Goal: Task Accomplishment & Management: Manage account settings

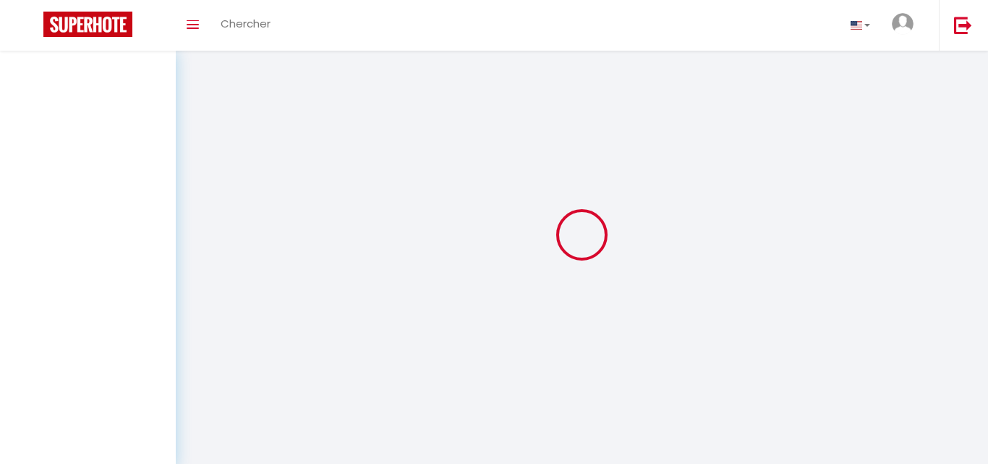
select select "all"
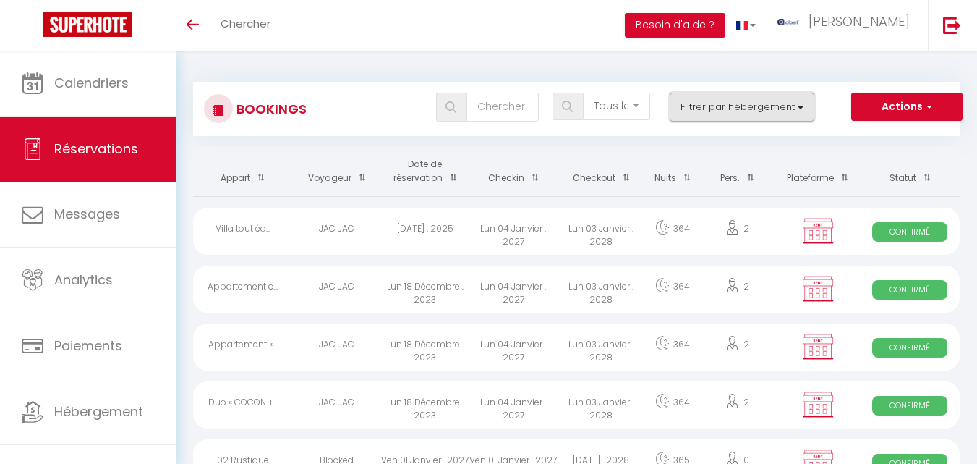
click at [798, 115] on button "Filtrer par hébergement" at bounding box center [742, 107] width 145 height 29
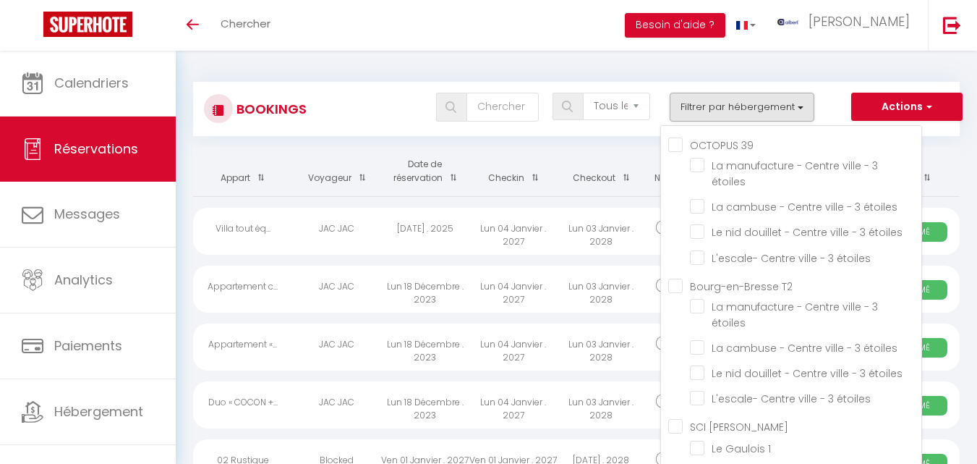
scroll to position [9370, 0]
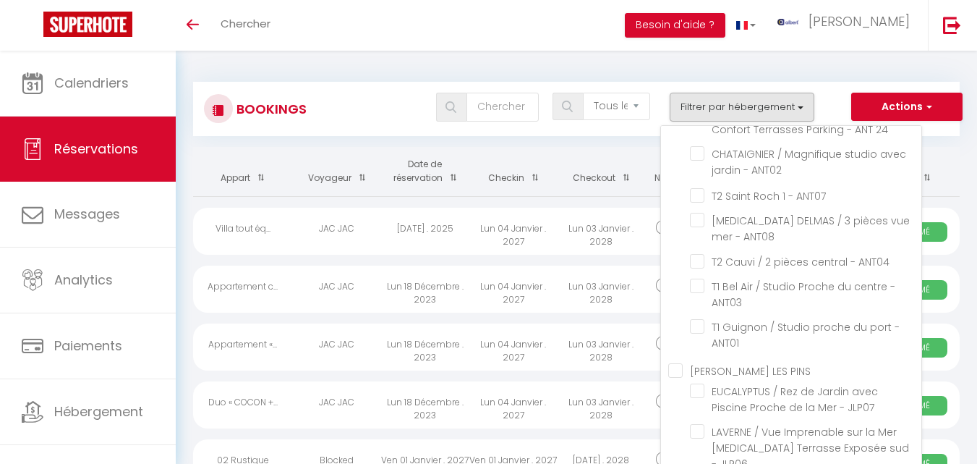
click at [693, 39] on input "FOCH / Cocon romantique avec Spa À deux pas des vagues - ANT23" at bounding box center [806, 32] width 232 height 14
checkbox input "true"
checkbox input "false"
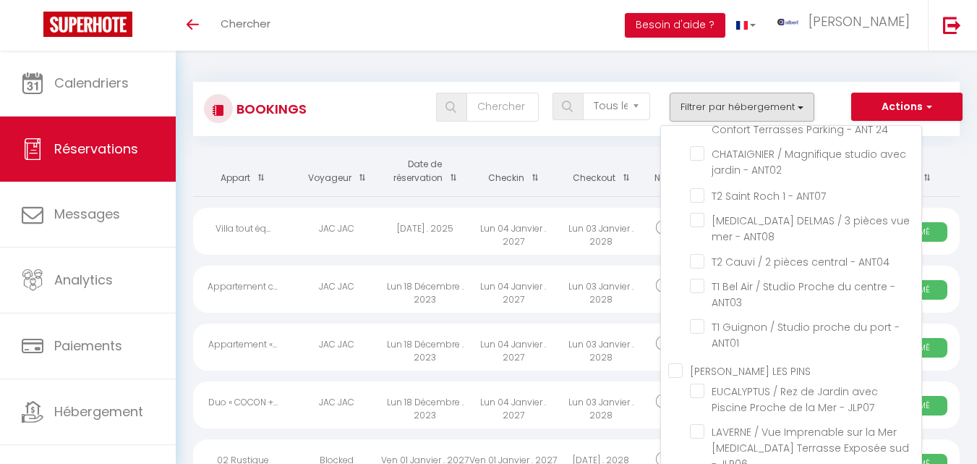
checkbox input "false"
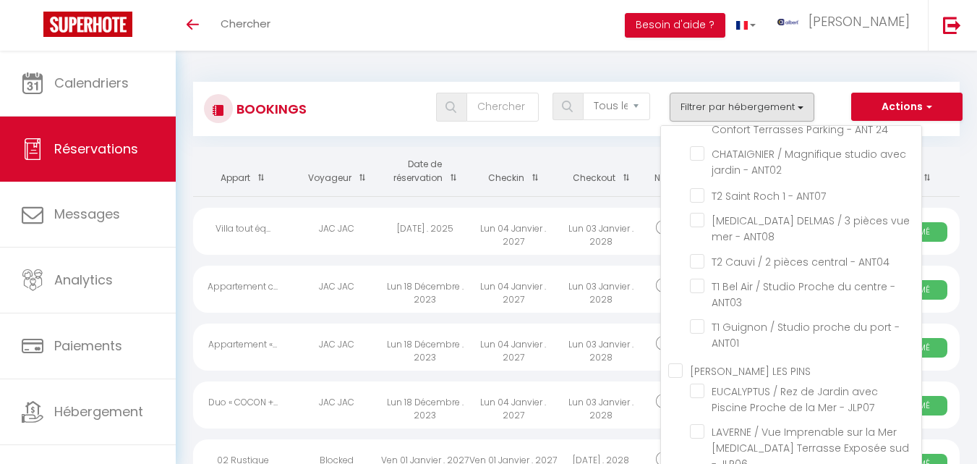
checkbox input "false"
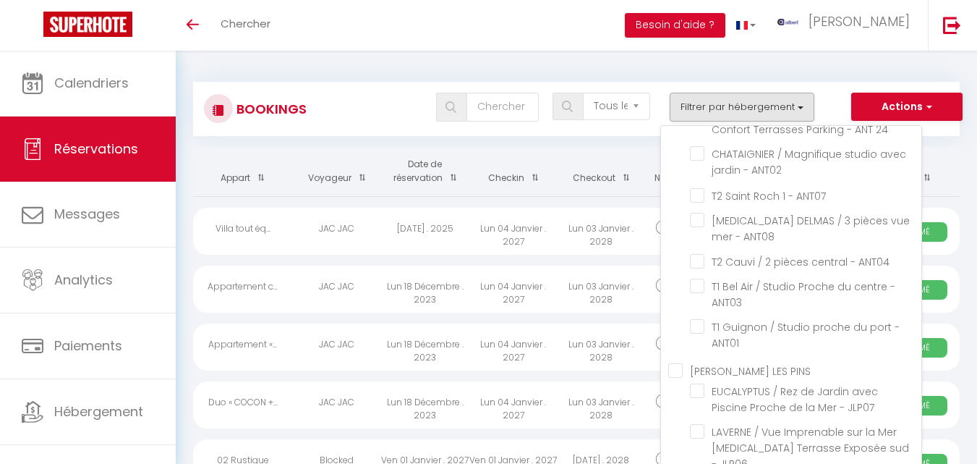
checkbox input "false"
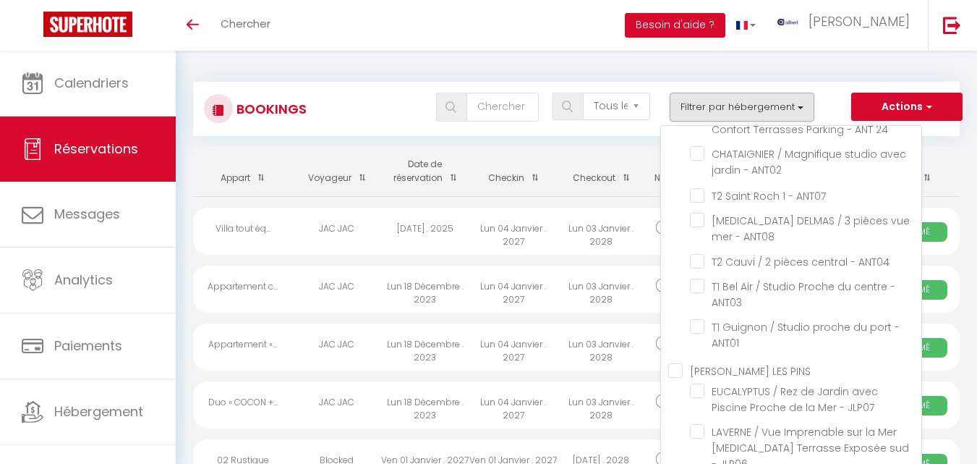
checkbox input "false"
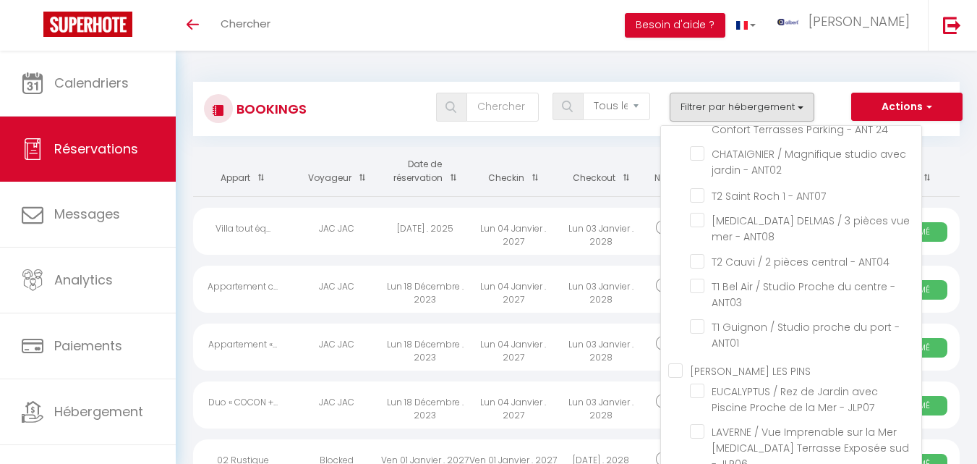
checkbox input "false"
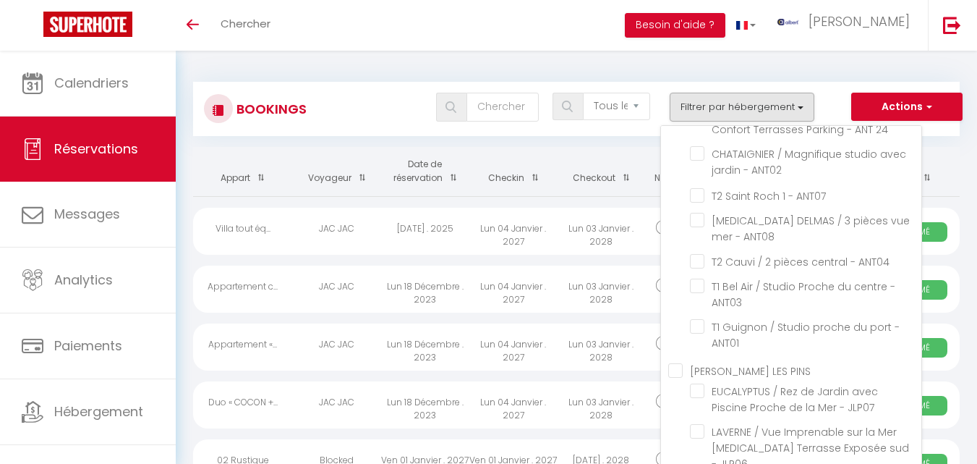
checkbox input "false"
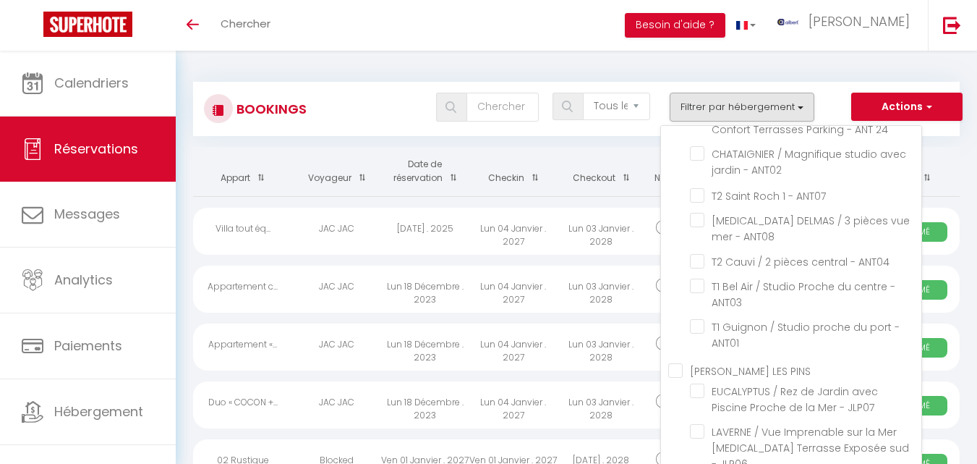
checkbox input "false"
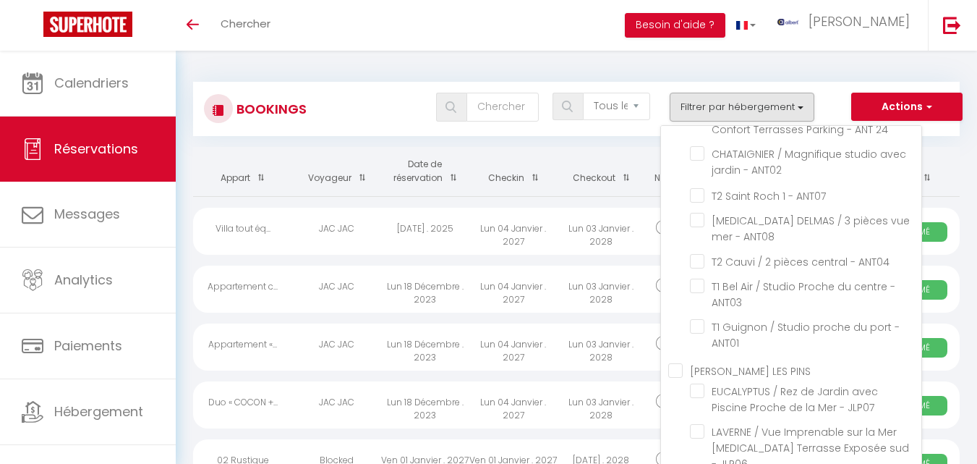
checkbox input "false"
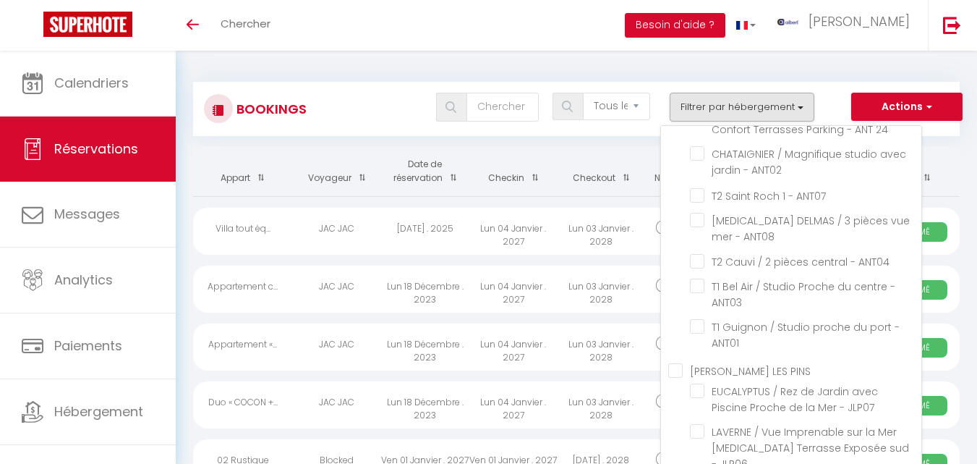
checkbox input "false"
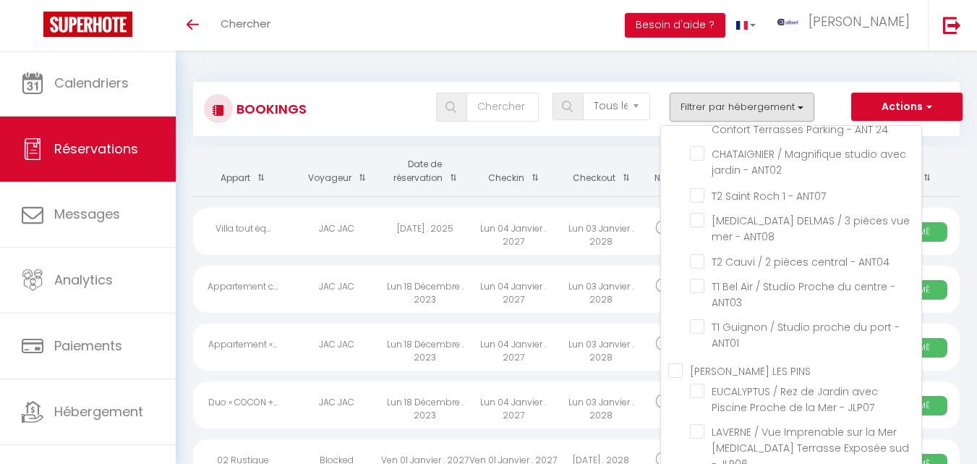
checkbox input "false"
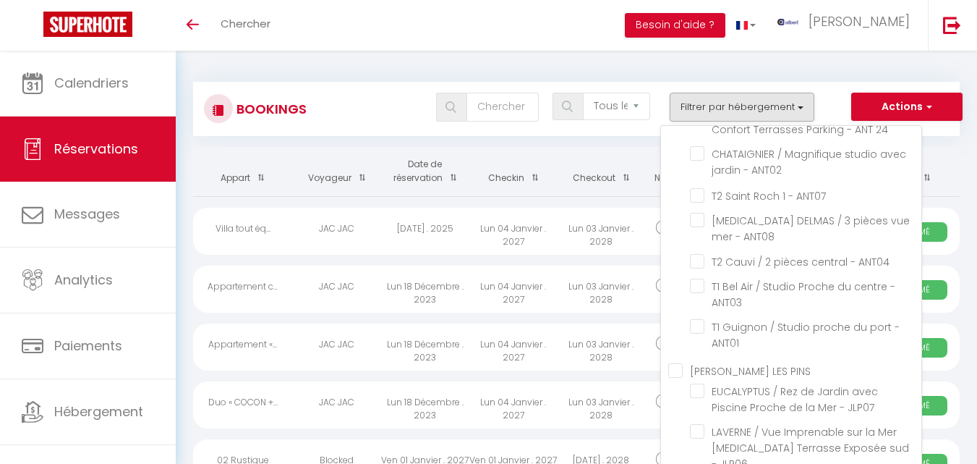
checkbox input "false"
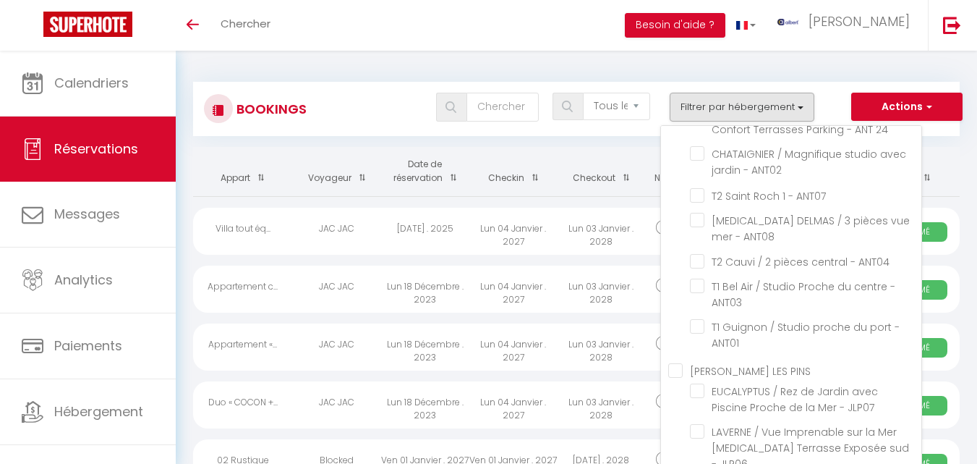
checkbox input "false"
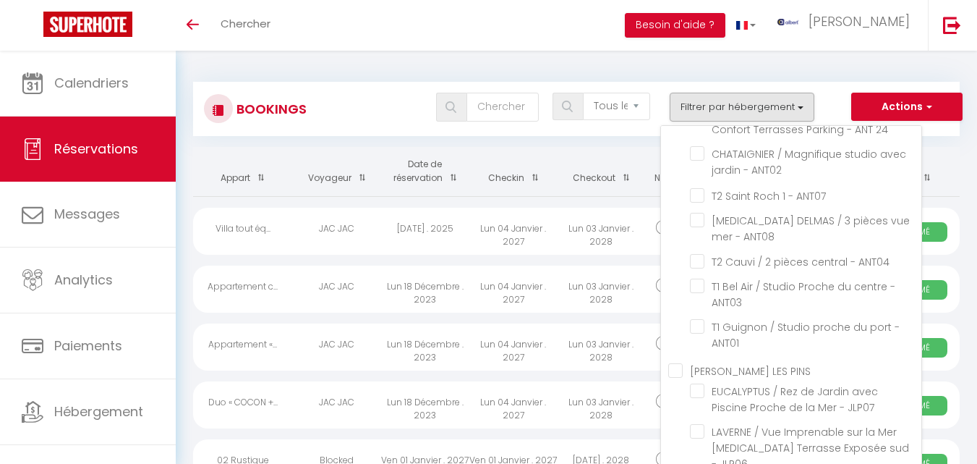
checkbox input "false"
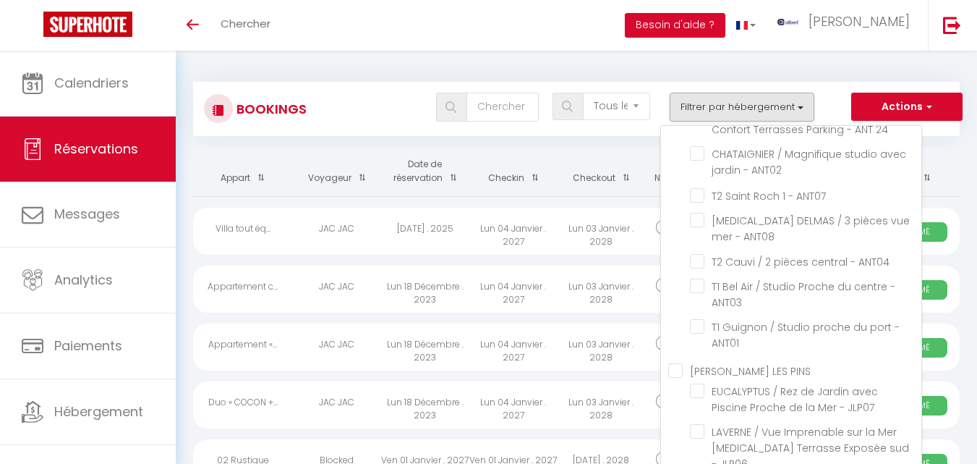
checkbox input "false"
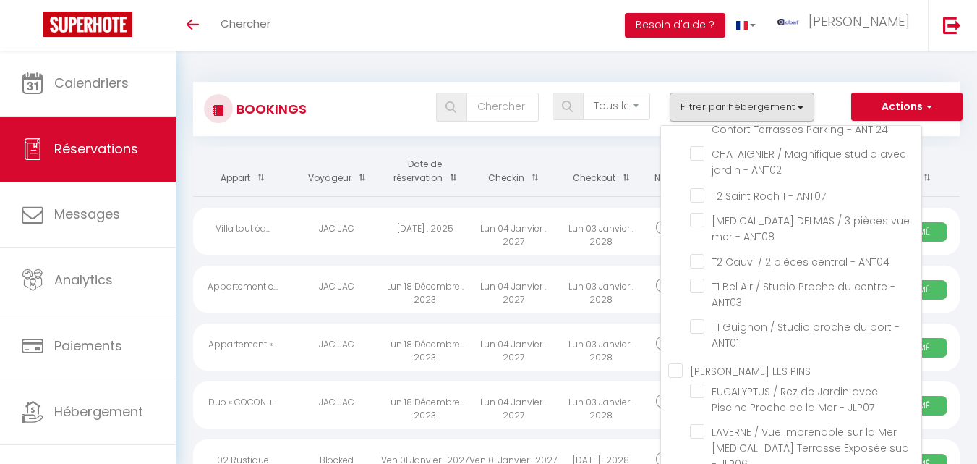
checkbox input "false"
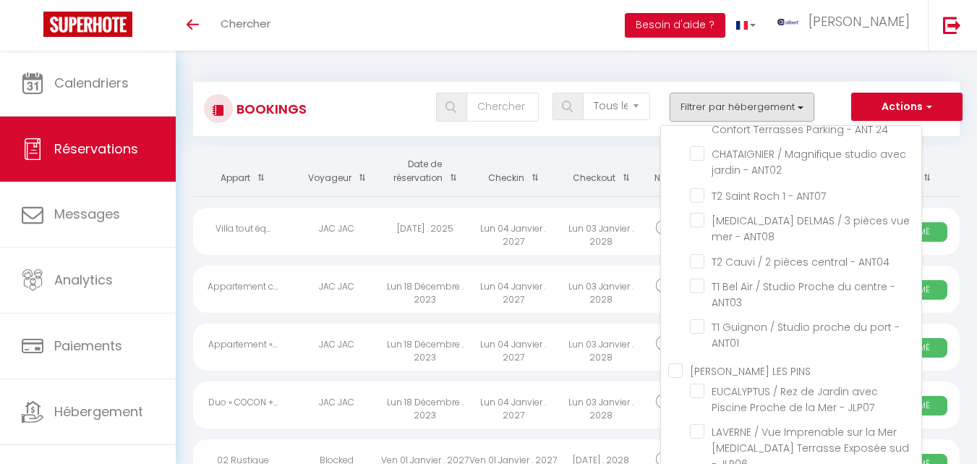
checkbox input "false"
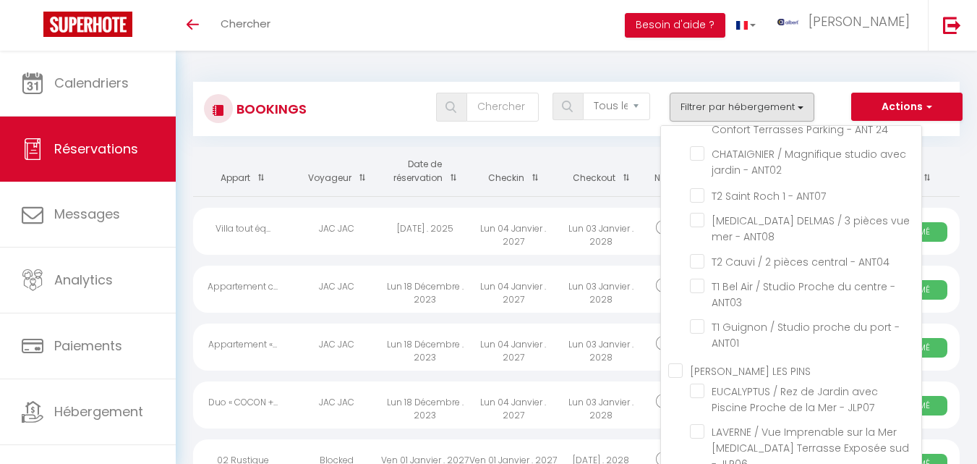
checkbox input "false"
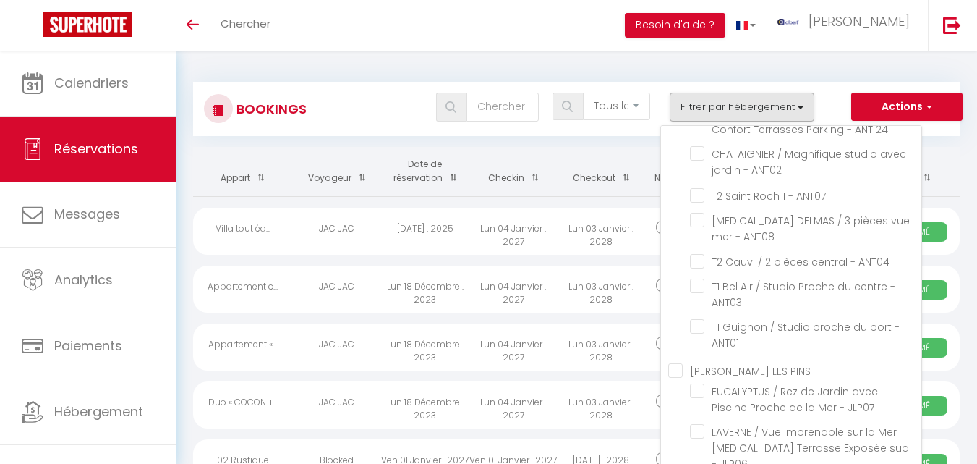
checkbox input "false"
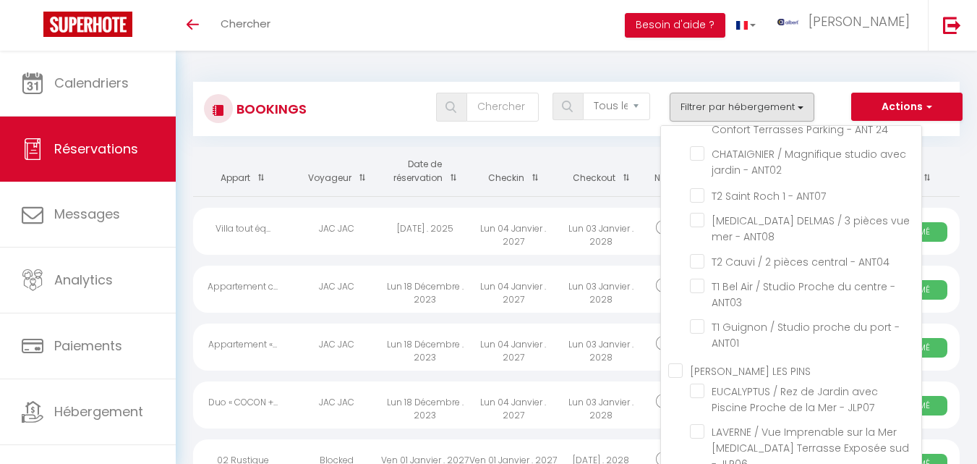
checkbox input "false"
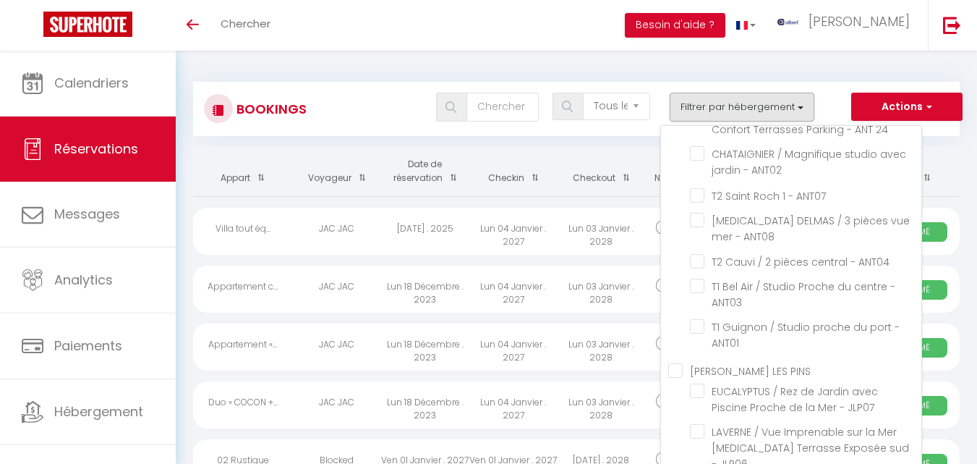
checkbox input "false"
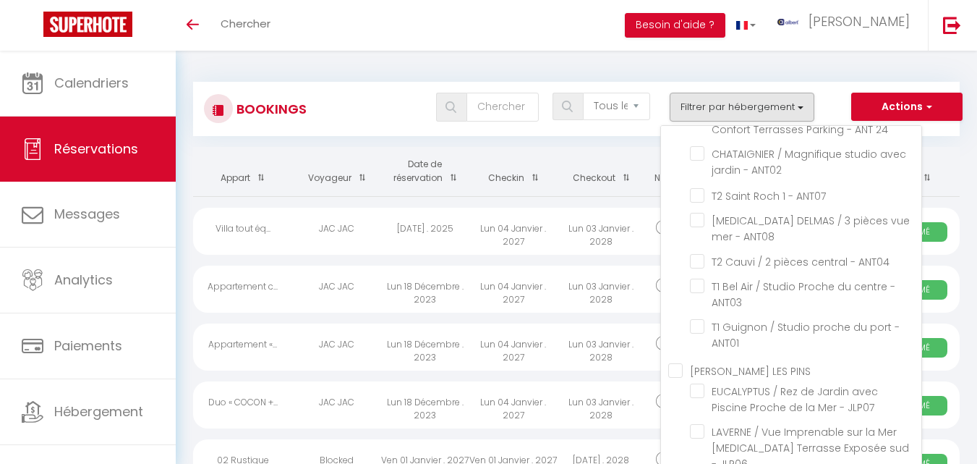
checkbox input "false"
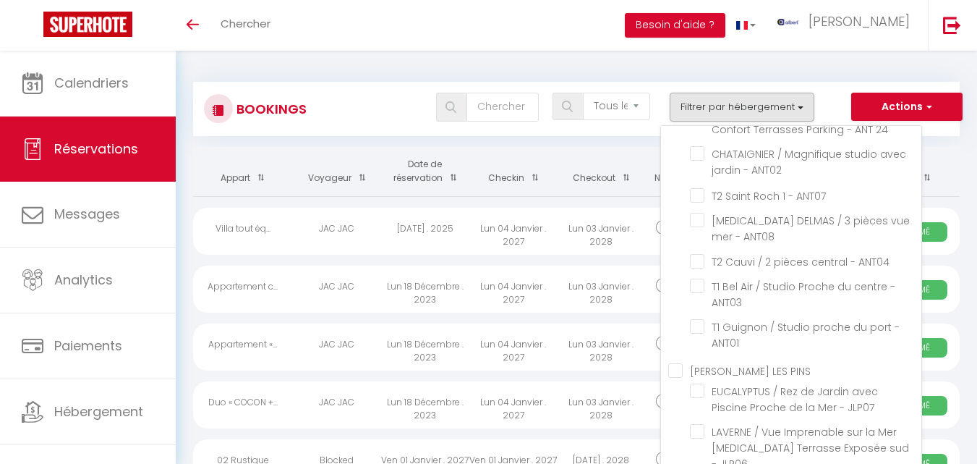
checkbox input "false"
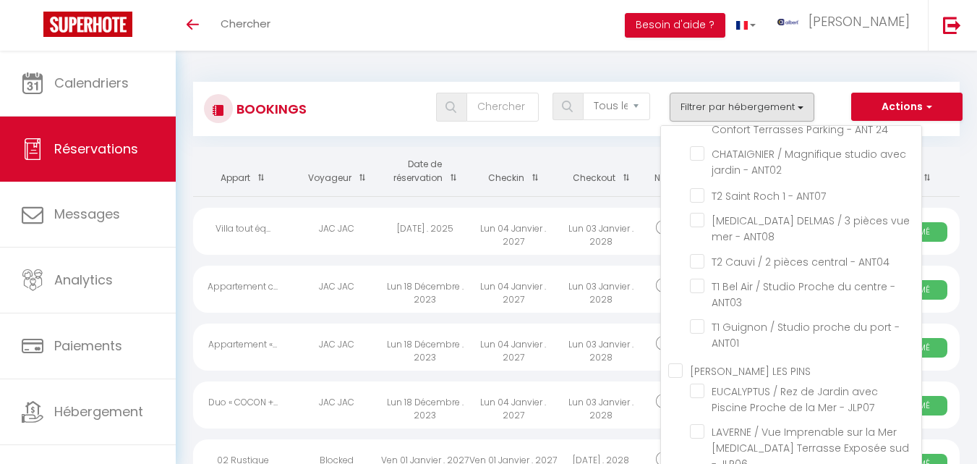
checkbox input "false"
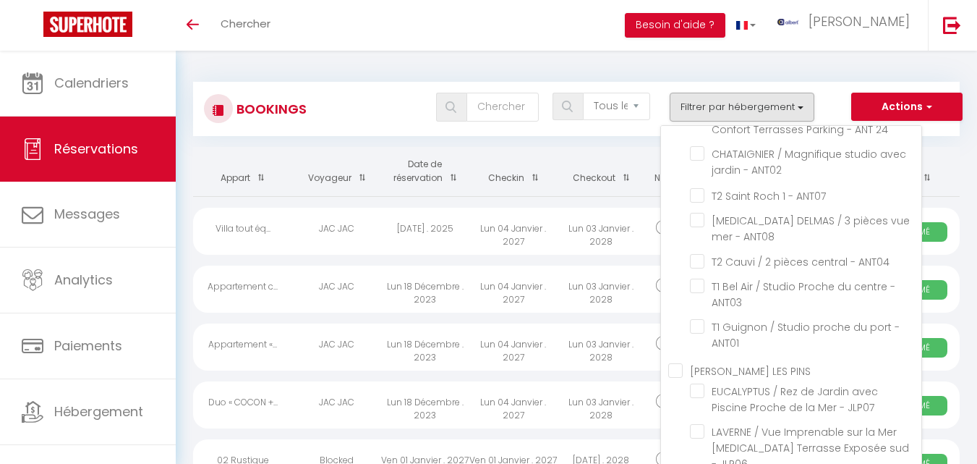
checkbox input "false"
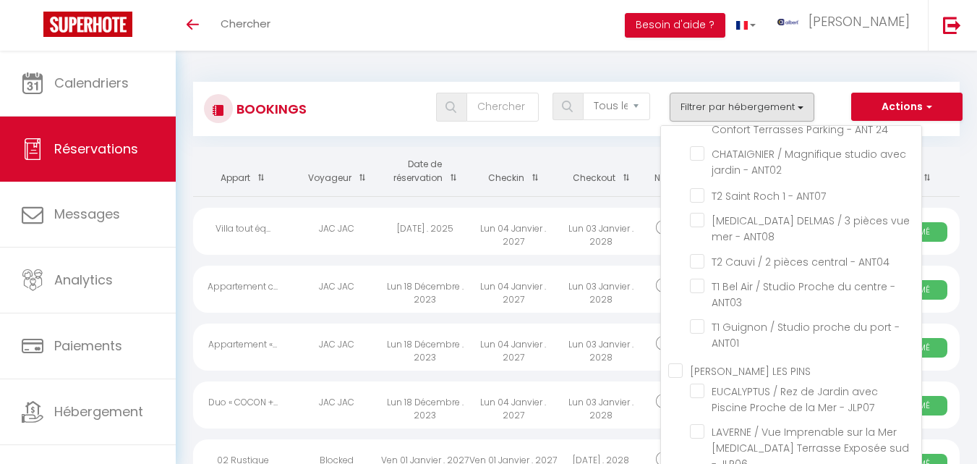
checkbox input "false"
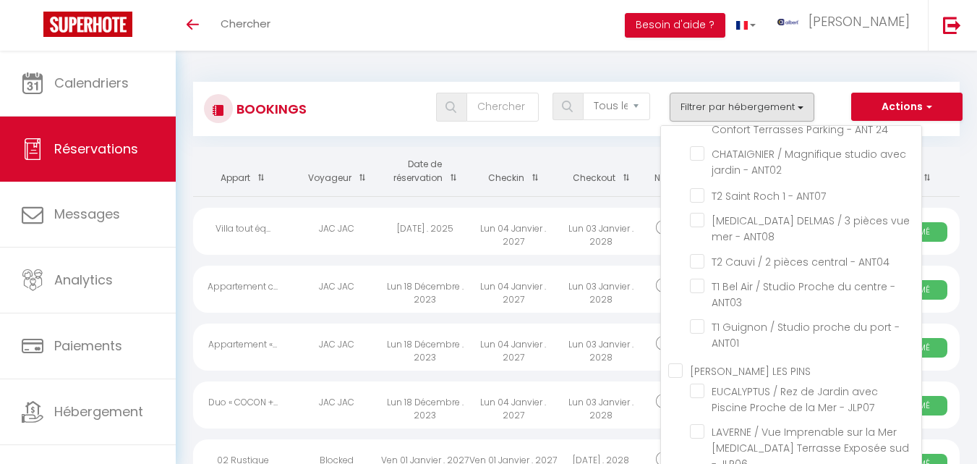
checkbox input "false"
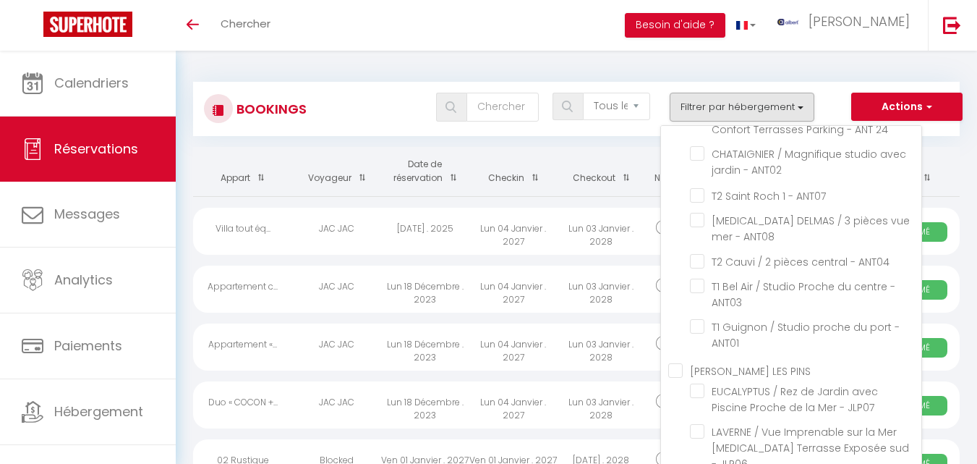
checkbox input "false"
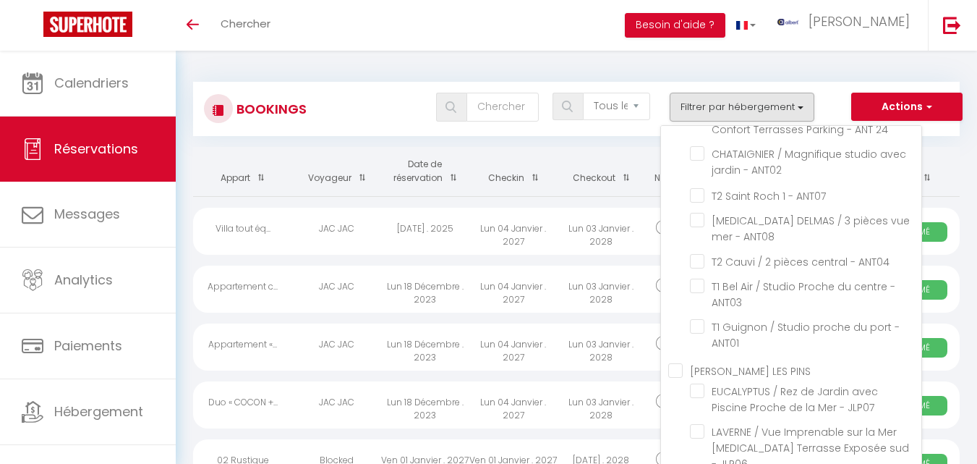
checkbox input "false"
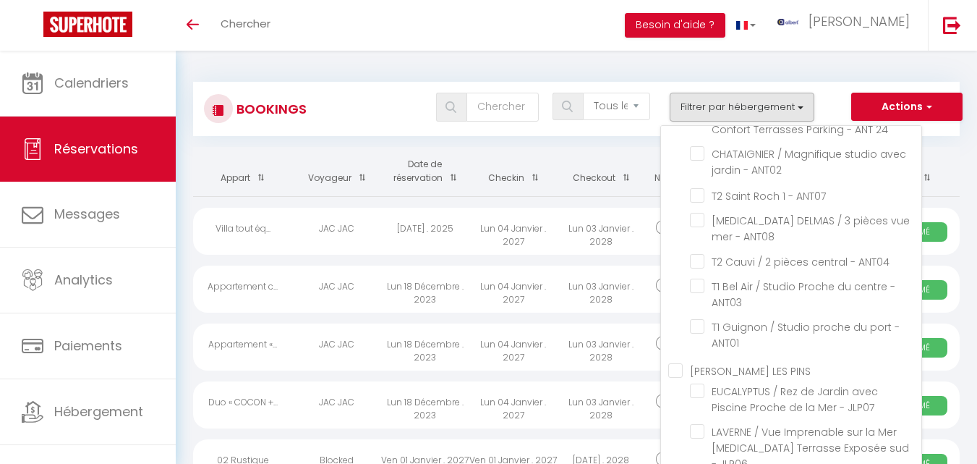
checkbox input "false"
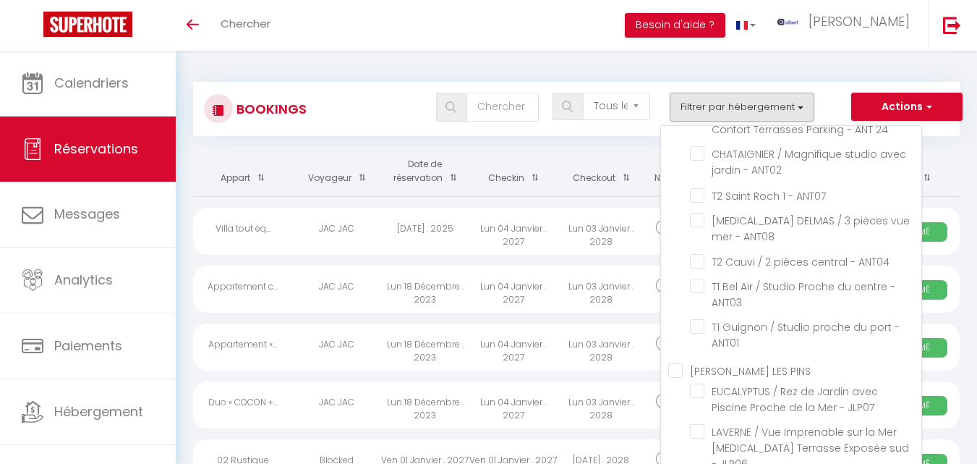
checkbox input "false"
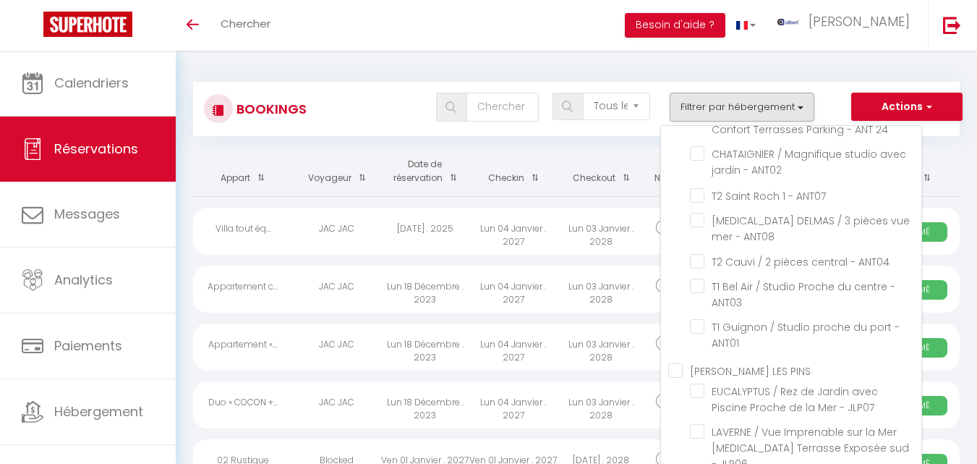
checkbox input "false"
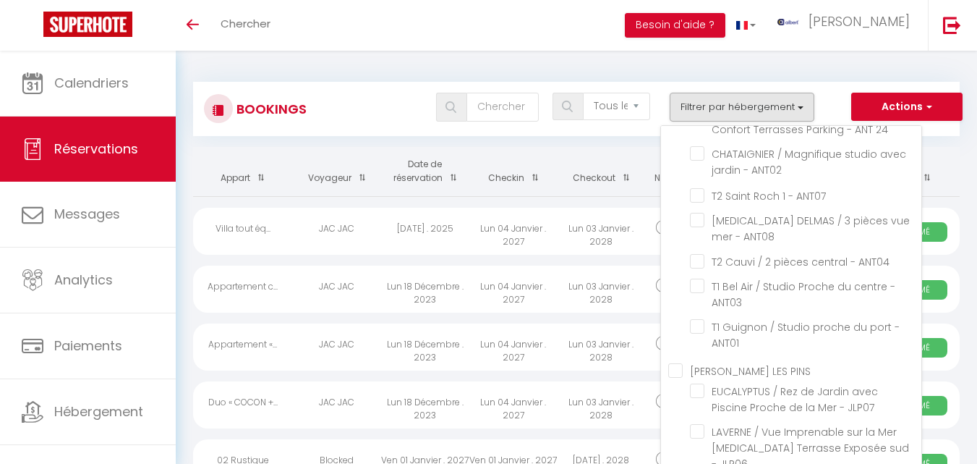
checkbox input "false"
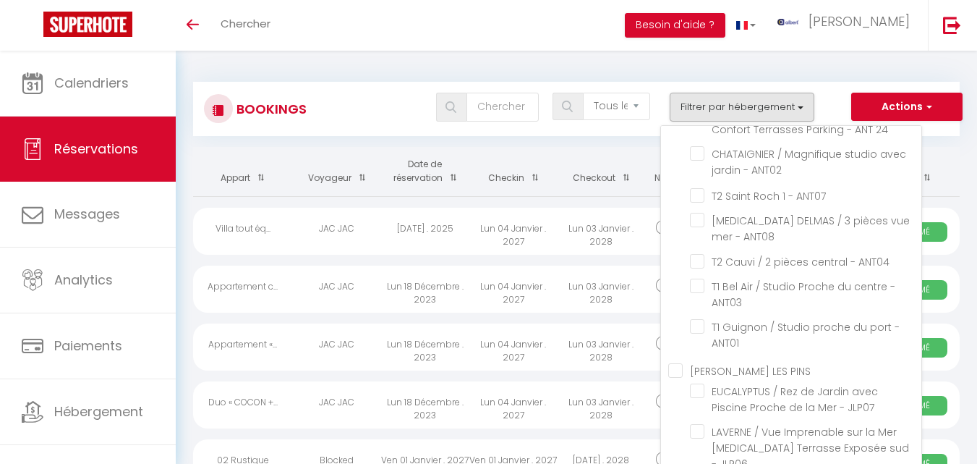
checkbox input "false"
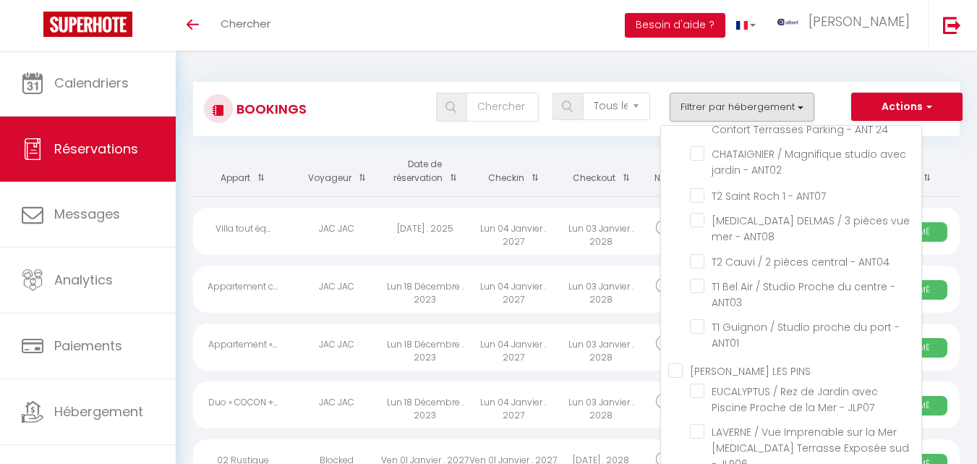
checkbox input "false"
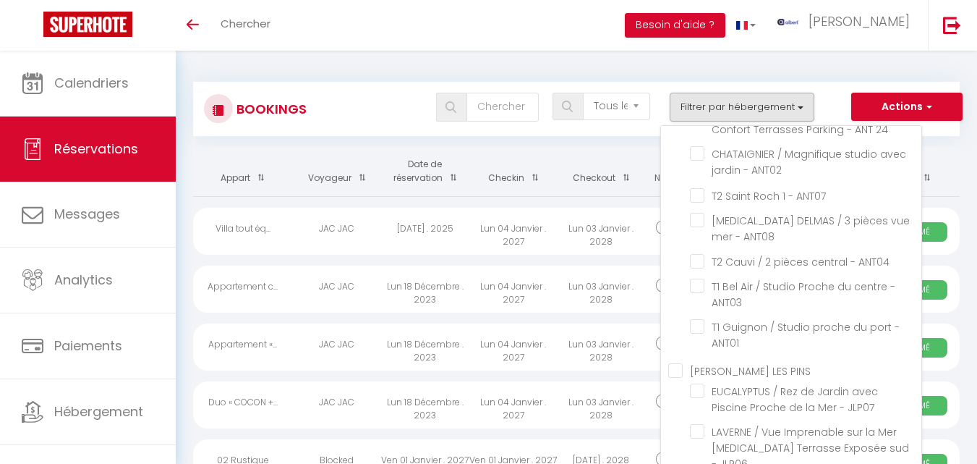
checkbox input "false"
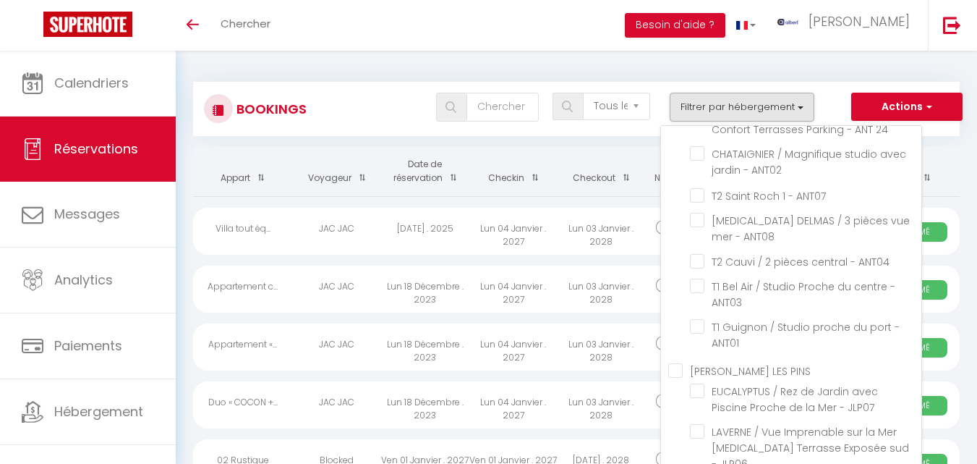
checkbox input "false"
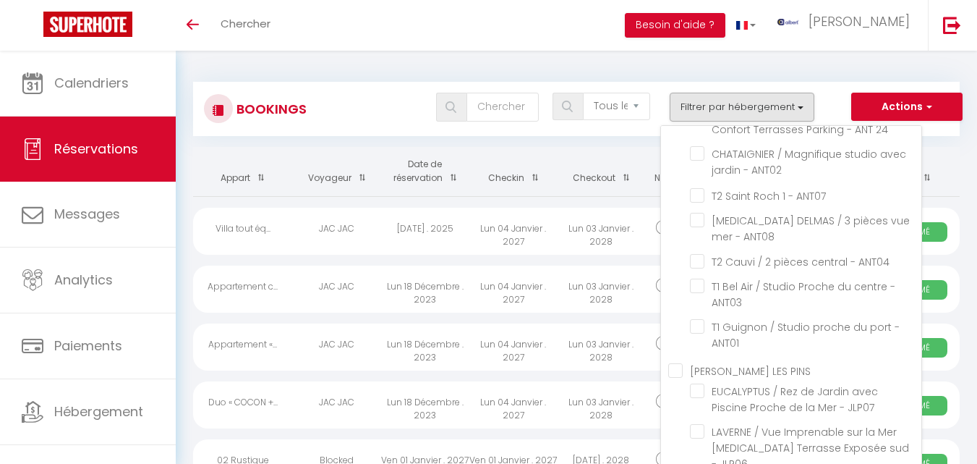
checkbox input "false"
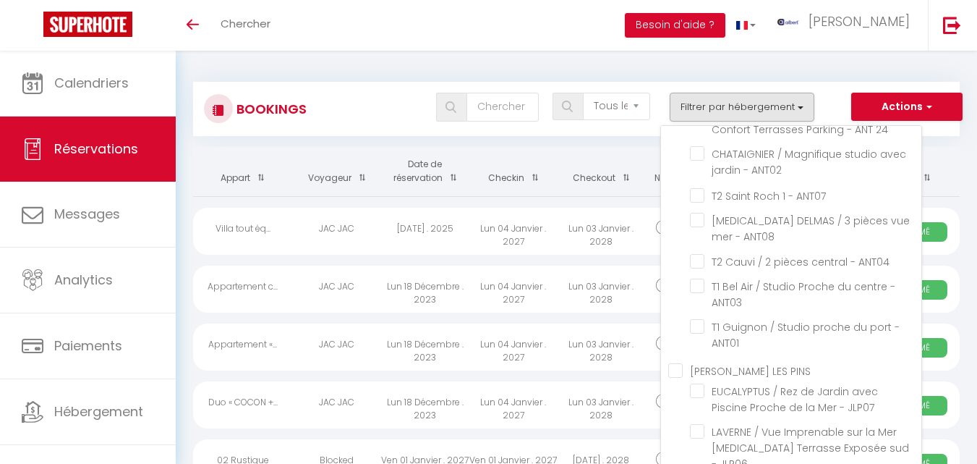
checkbox input "false"
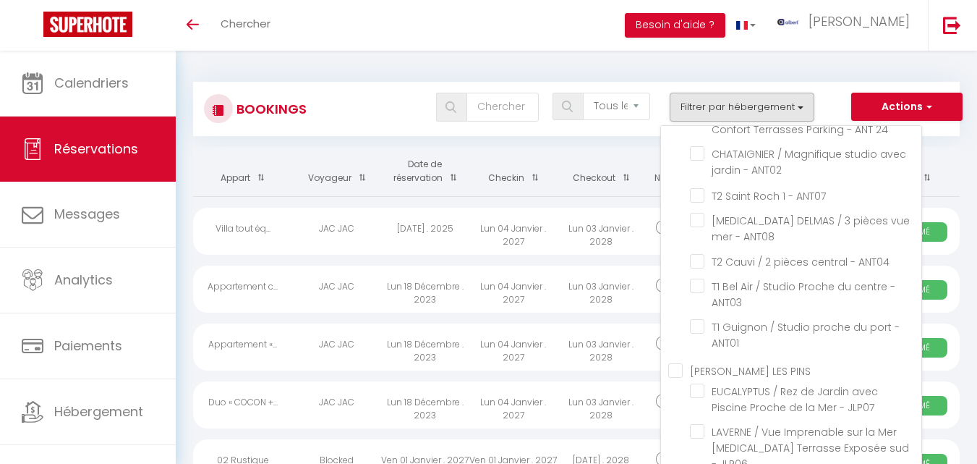
checkbox input "false"
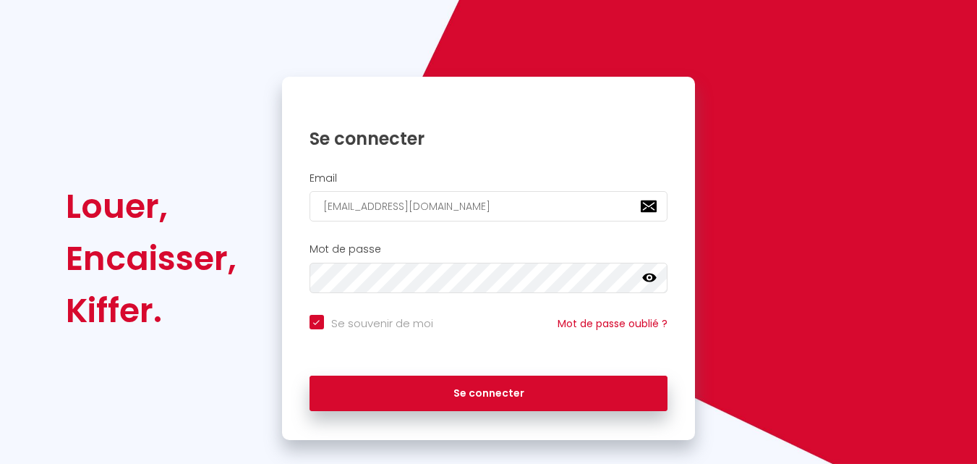
scroll to position [98, 0]
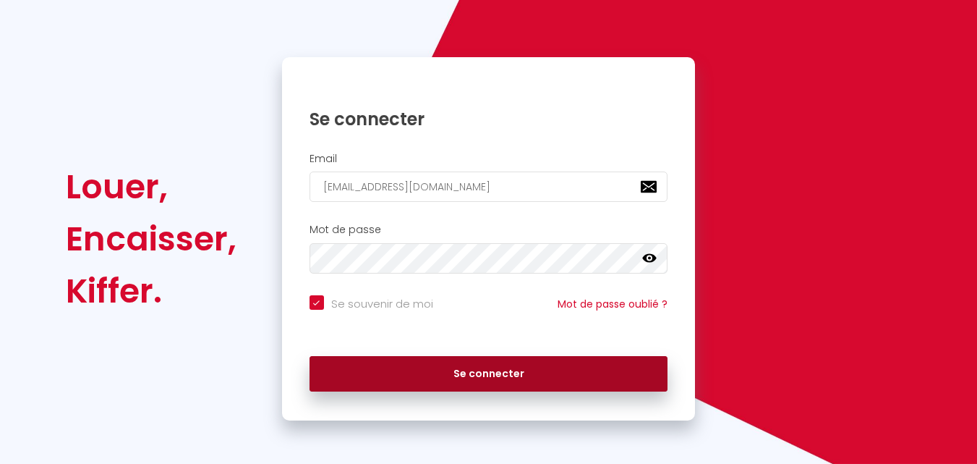
click at [513, 374] on button "Se connecter" at bounding box center [489, 374] width 359 height 36
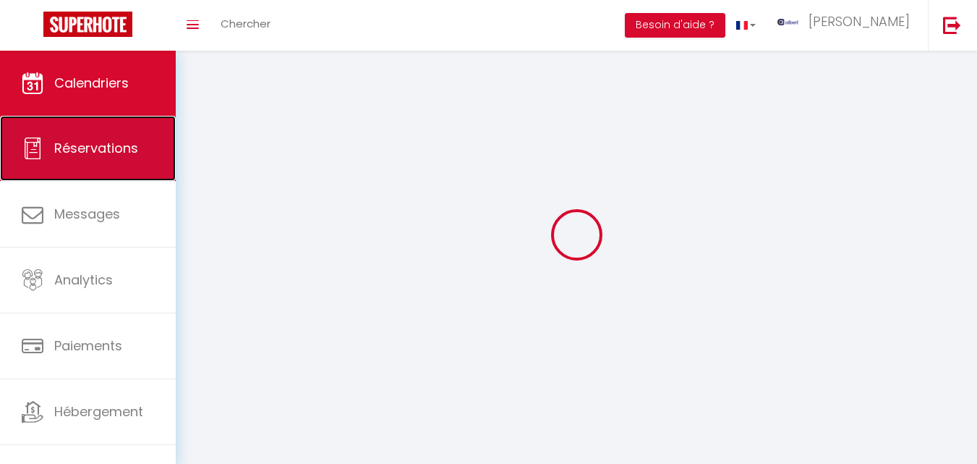
click at [107, 151] on span "Réservations" at bounding box center [96, 148] width 84 height 18
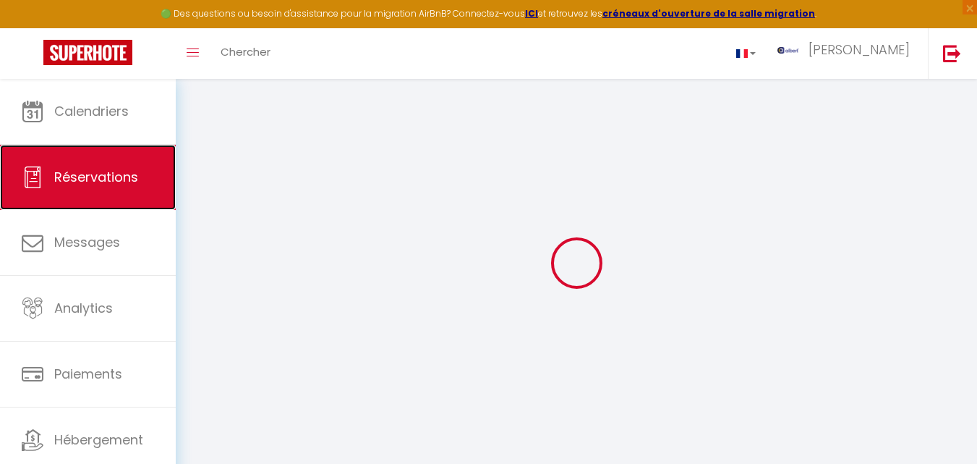
click at [107, 151] on link "Réservations" at bounding box center [88, 177] width 176 height 65
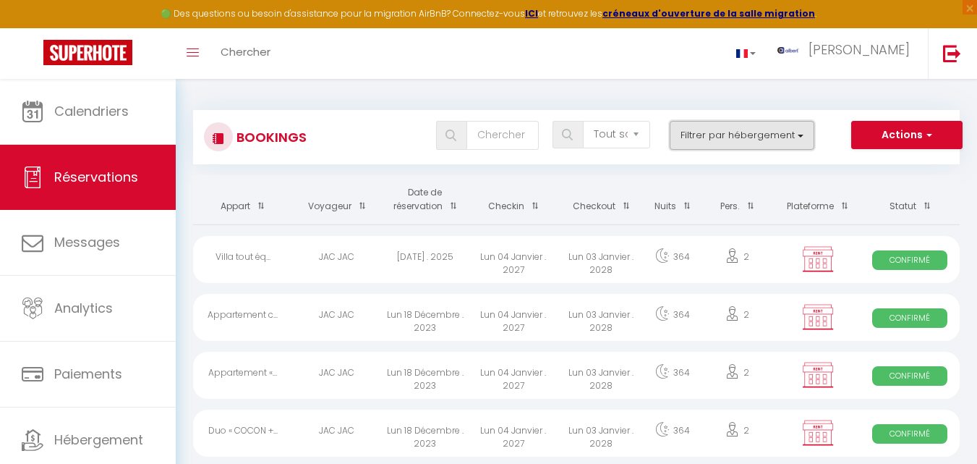
click at [802, 132] on button "Filtrer par hébergement" at bounding box center [742, 135] width 145 height 29
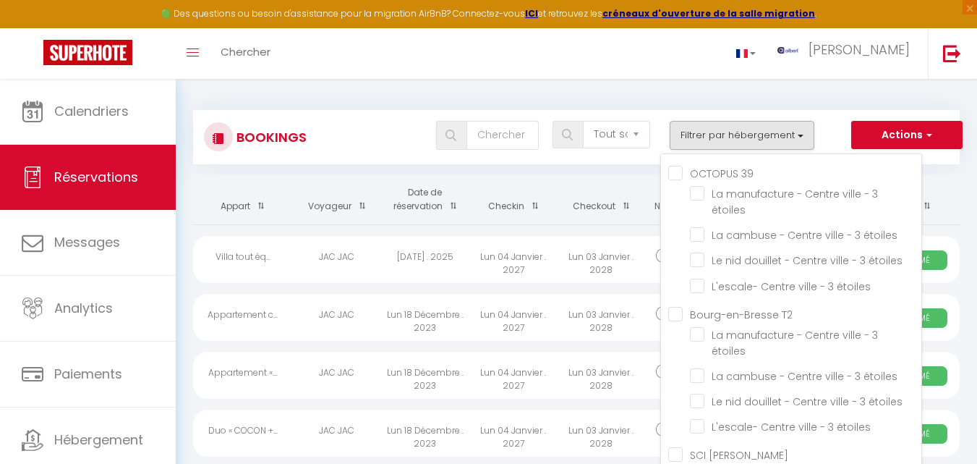
scroll to position [9314, 0]
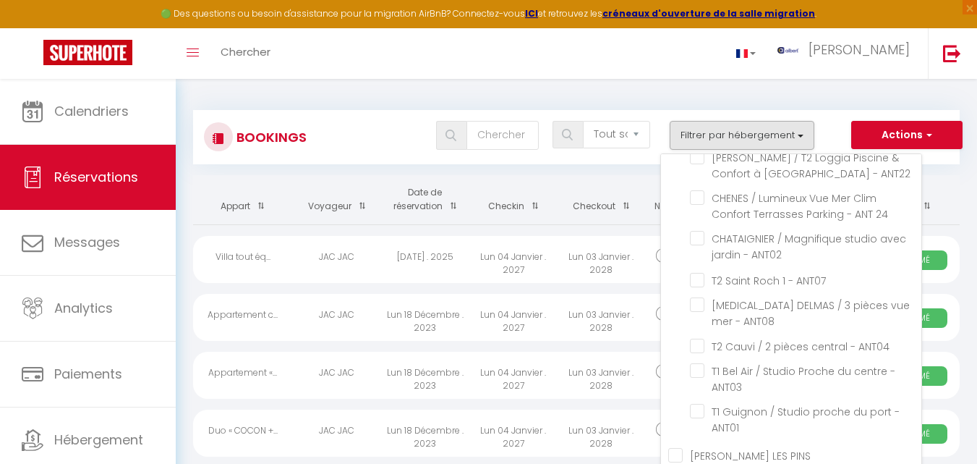
click at [698, 124] on input "FOCH / Cocon romantique avec Spa À deux pas des vagues - ANT23" at bounding box center [806, 116] width 232 height 14
click at [701, 124] on input "FOCH / Cocon romantique avec Spa À deux pas des vagues - ANT23" at bounding box center [806, 116] width 232 height 14
click at [698, 124] on input "FOCH / Cocon romantique avec Spa À deux pas des vagues - ANT23" at bounding box center [806, 116] width 232 height 14
click at [696, 124] on input "FOCH / Cocon romantique avec Spa À deux pas des vagues - ANT23" at bounding box center [806, 116] width 232 height 14
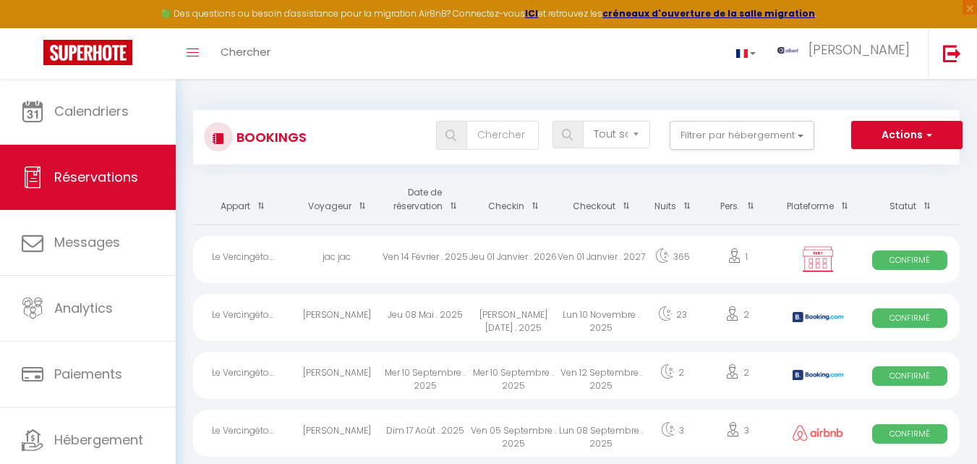
scroll to position [145, 0]
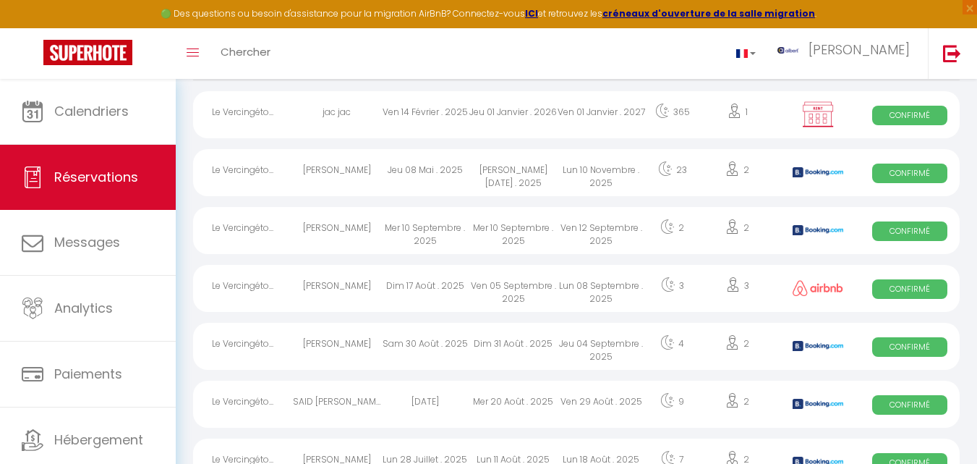
click at [903, 235] on span "Confirmé" at bounding box center [909, 231] width 75 height 20
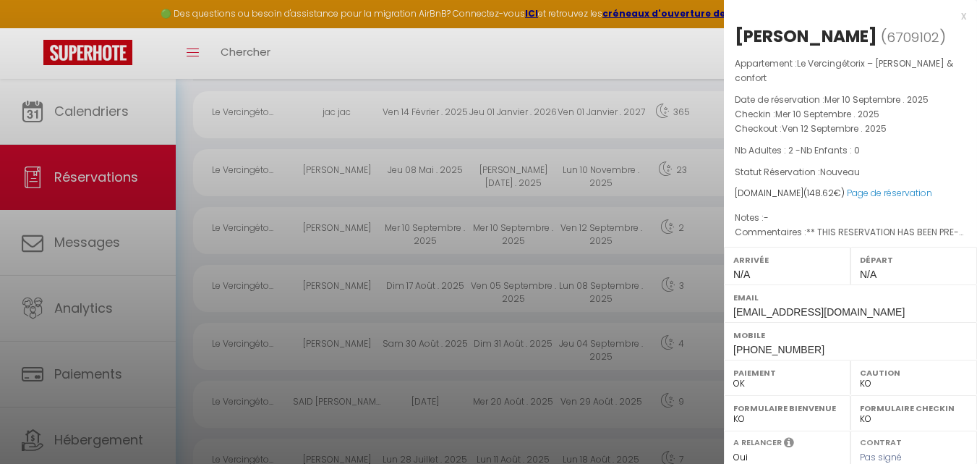
scroll to position [0, 0]
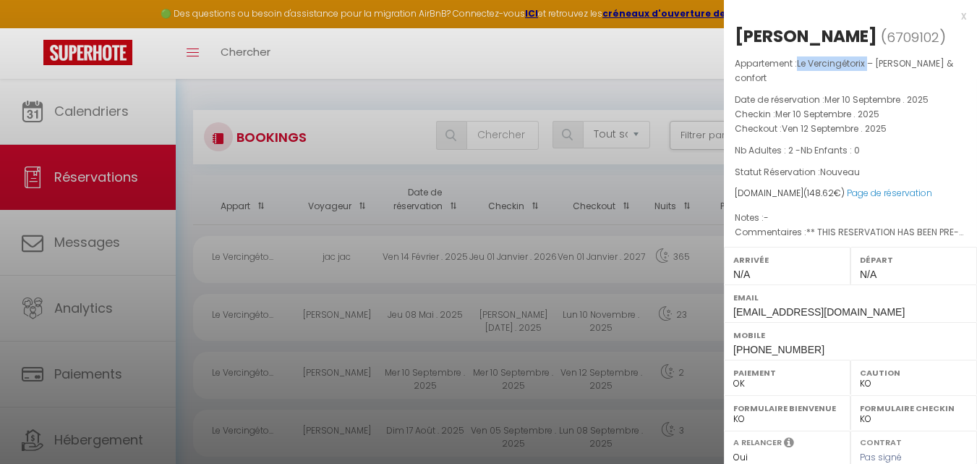
drag, startPoint x: 870, startPoint y: 90, endPoint x: 801, endPoint y: 88, distance: 69.5
click at [801, 84] on span "Le Vercingétorix – Charme & confort" at bounding box center [844, 70] width 218 height 27
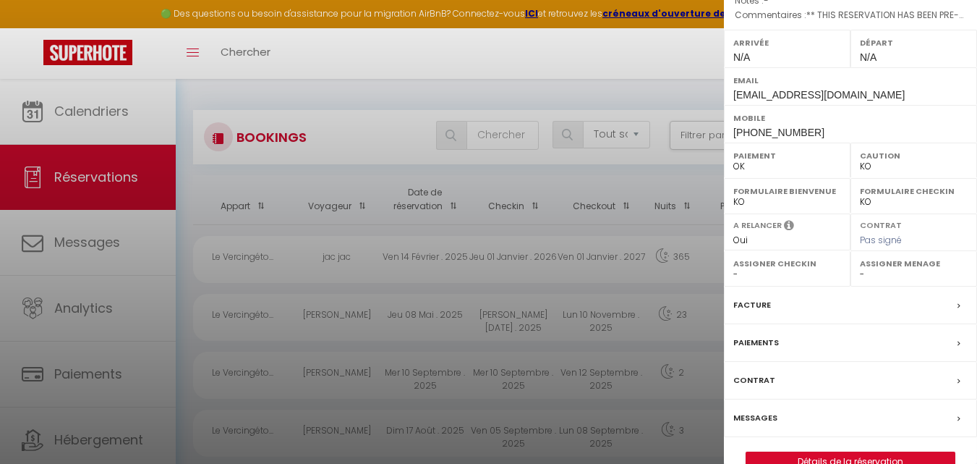
scroll to position [270, 0]
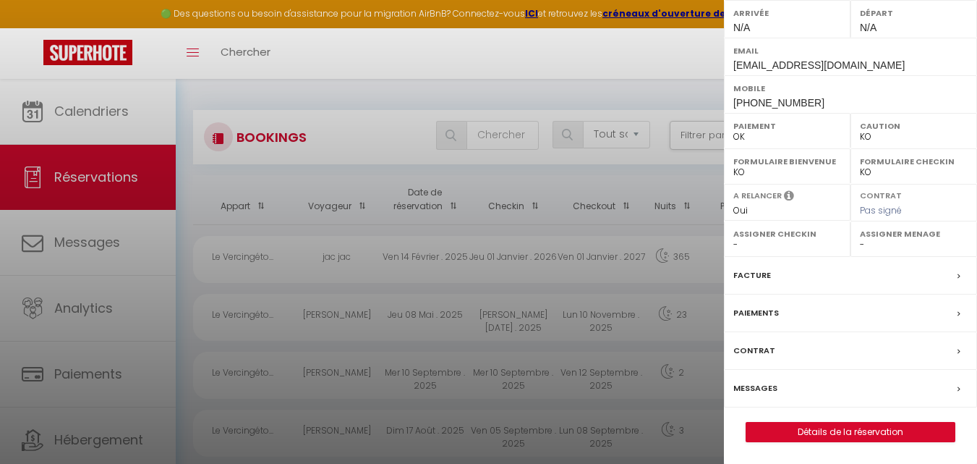
click at [757, 388] on label "Messages" at bounding box center [756, 388] width 44 height 15
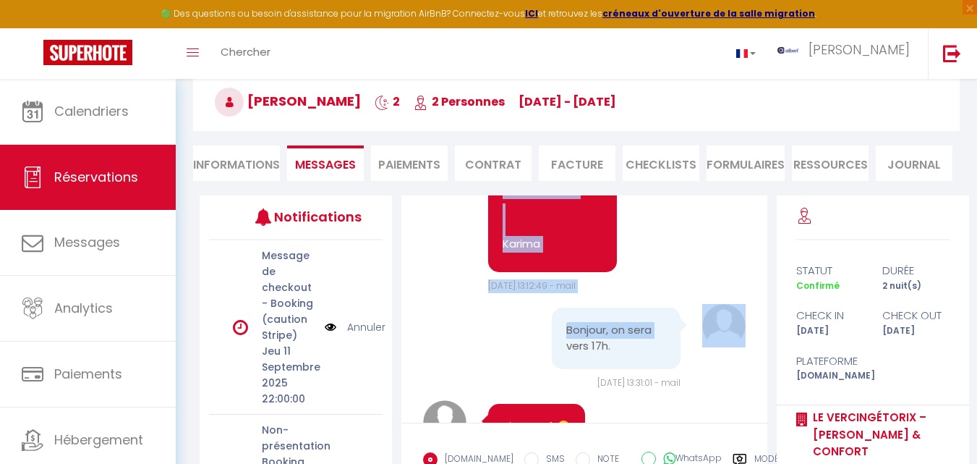
scroll to position [2691, 0]
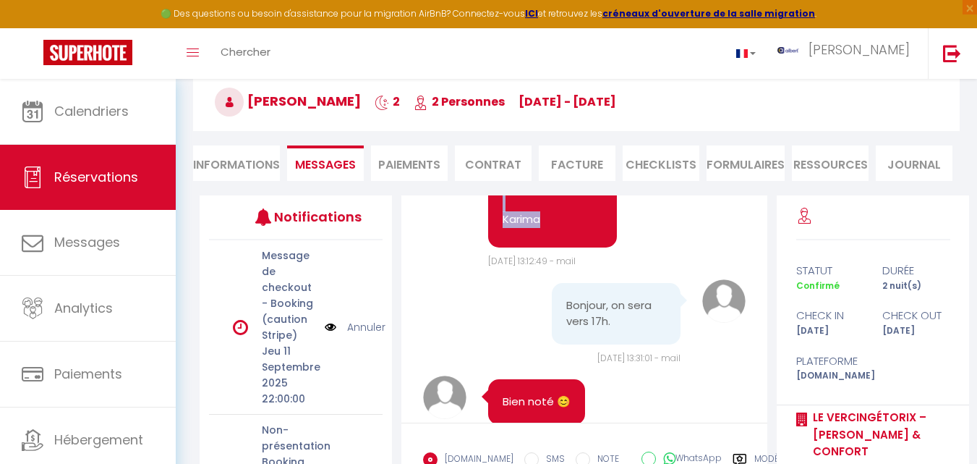
drag, startPoint x: 500, startPoint y: 260, endPoint x: 582, endPoint y: 294, distance: 88.5
copy pre "Bonjour Zhambeyev, Je vous contacte au sujet de la caution pour votre réservati…"
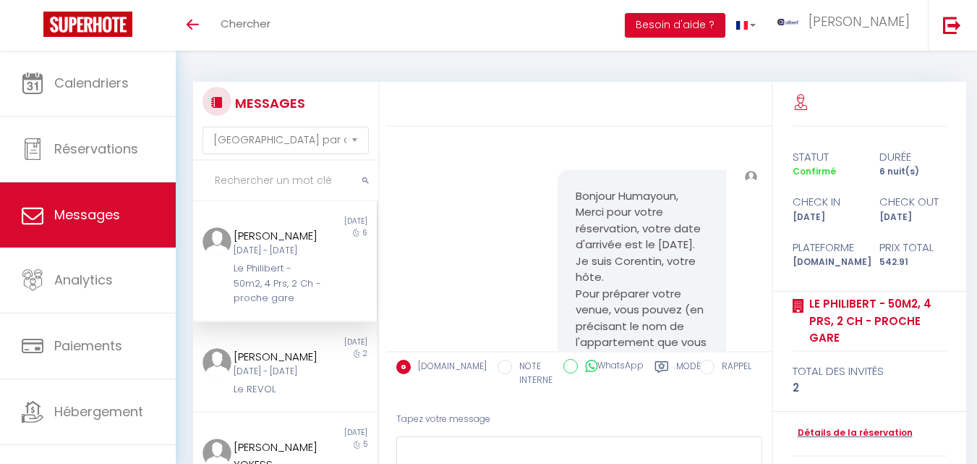
select select "message"
